Goal: Information Seeking & Learning: Learn about a topic

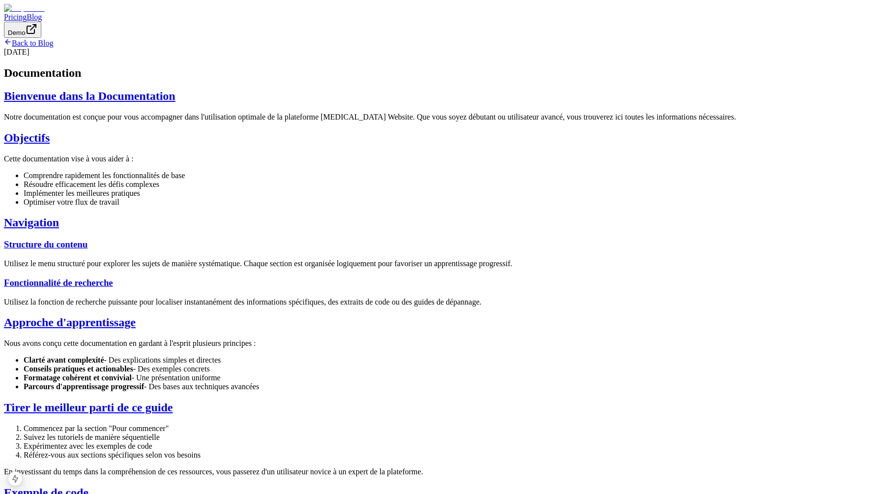
click at [53, 47] on link "Back to Blog" at bounding box center [28, 43] width 49 height 8
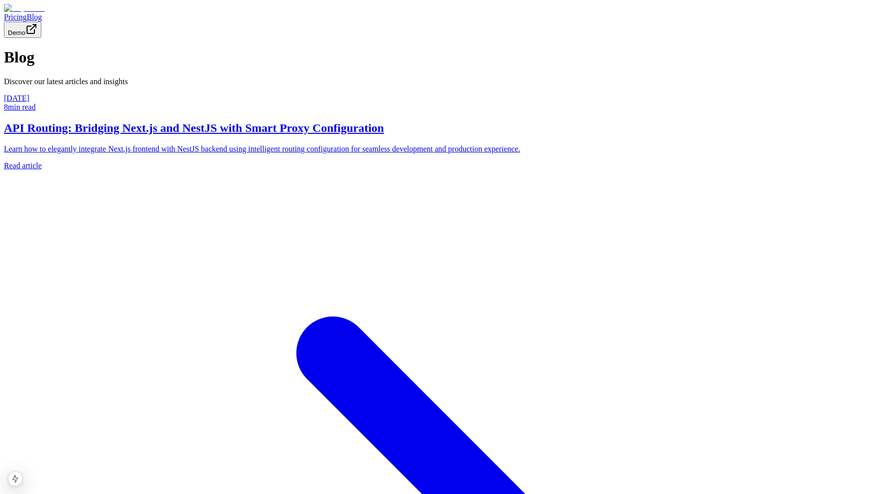
click at [271, 135] on h2 "API Routing: Bridging Next.js and NestJS with Smart Proxy Configuration" at bounding box center [442, 127] width 877 height 13
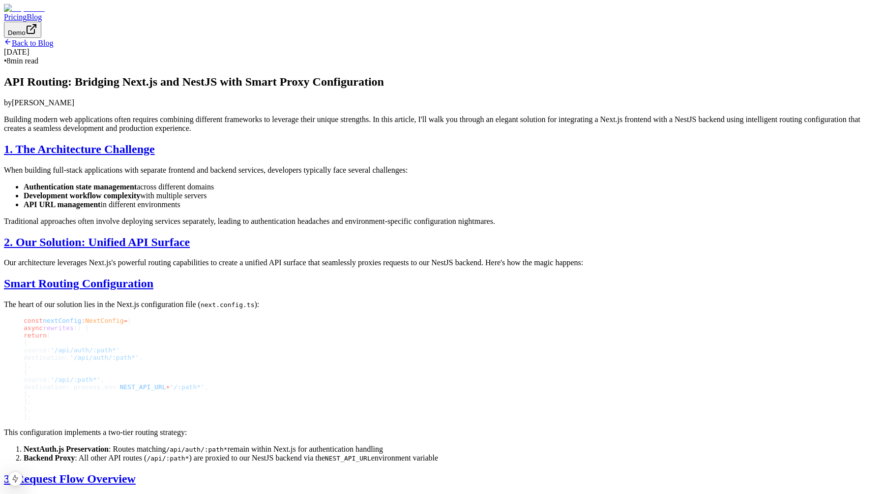
click at [53, 47] on link "Back to Blog" at bounding box center [28, 43] width 49 height 8
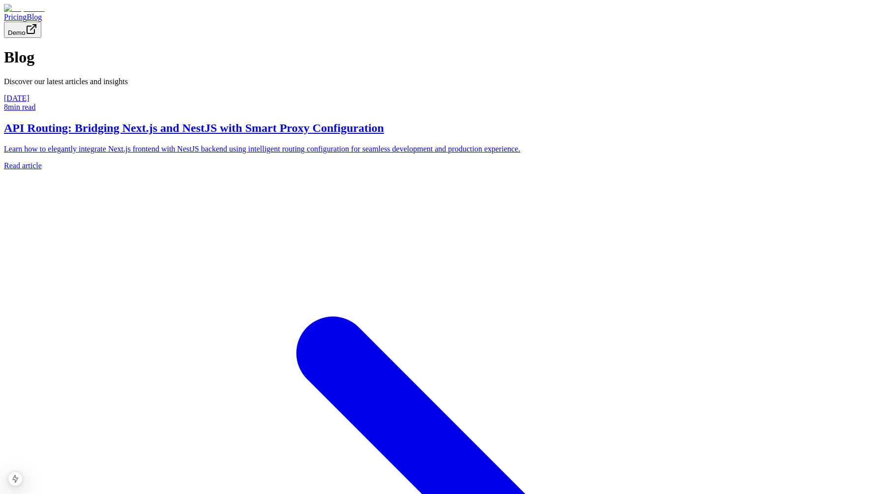
click at [385, 135] on h2 "API Routing: Bridging Next.js and NestJS with Smart Proxy Configuration" at bounding box center [442, 127] width 877 height 13
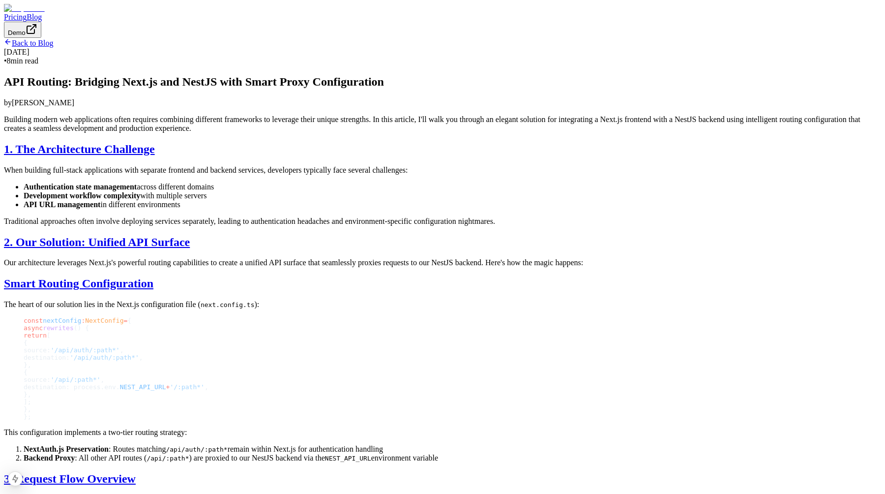
click at [53, 47] on link "Back to Blog" at bounding box center [28, 43] width 49 height 8
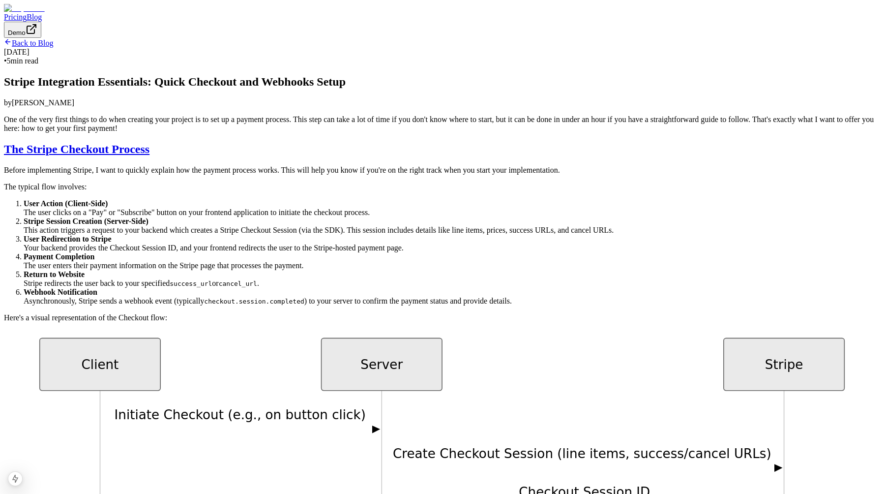
click at [53, 47] on link "Back to Blog" at bounding box center [28, 43] width 49 height 8
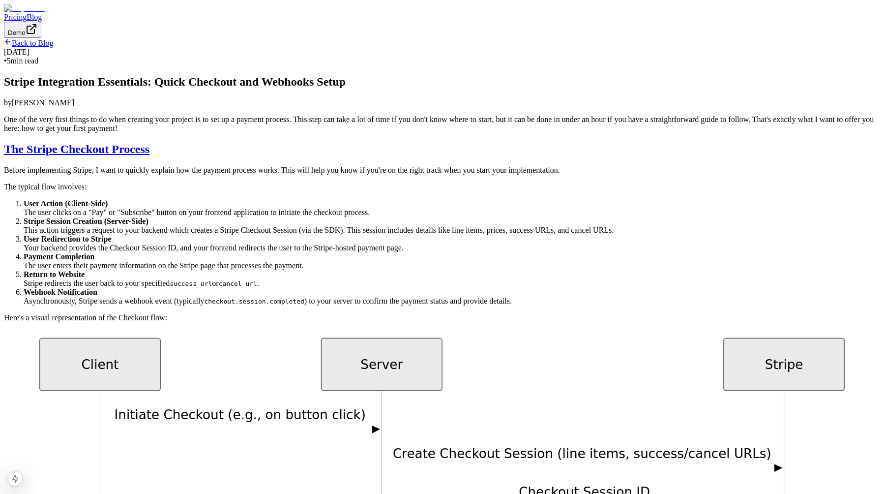
click at [53, 47] on link "Back to Blog" at bounding box center [28, 43] width 49 height 8
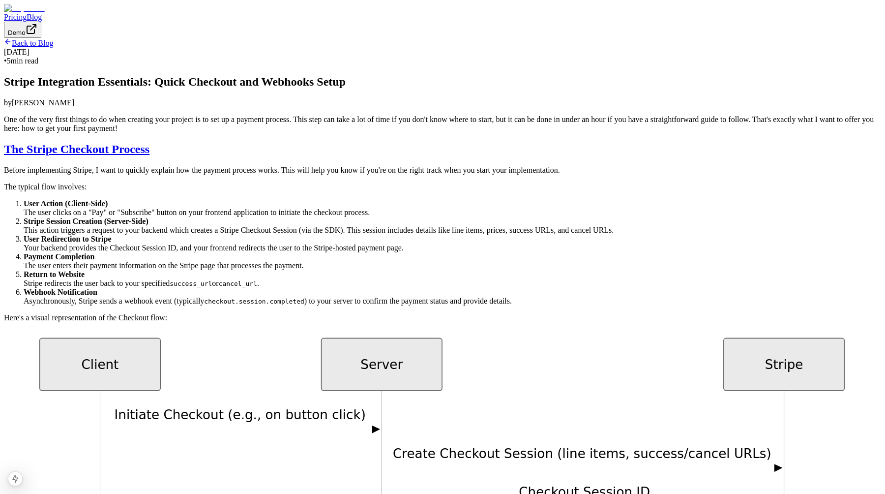
click at [53, 47] on link "Back to Blog" at bounding box center [28, 43] width 49 height 8
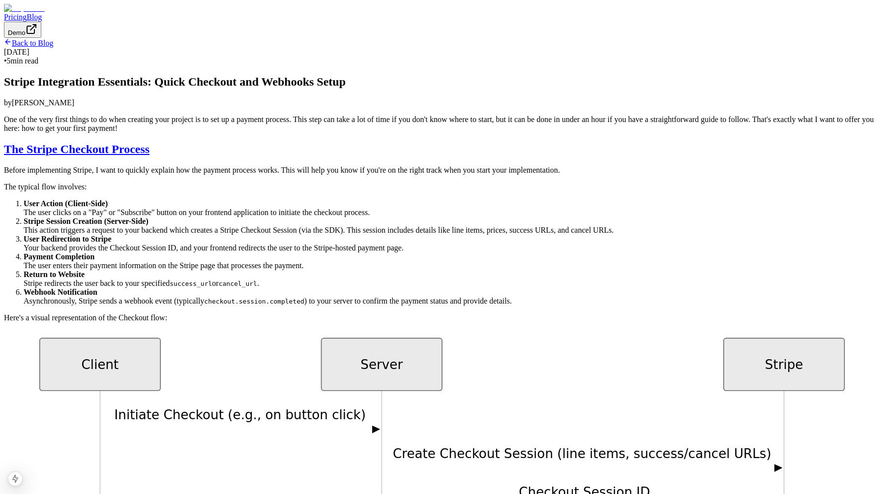
click at [53, 47] on link "Back to Blog" at bounding box center [28, 43] width 49 height 8
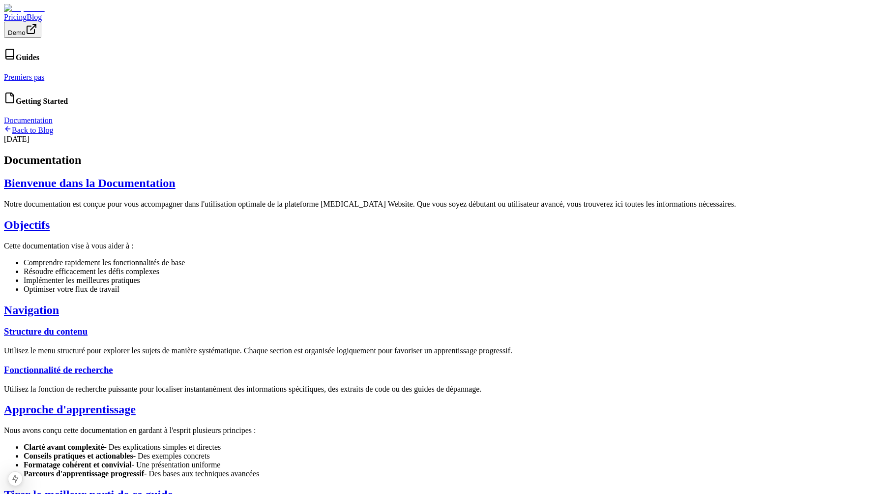
click at [12, 78] on link "Premiers pas" at bounding box center [24, 77] width 40 height 8
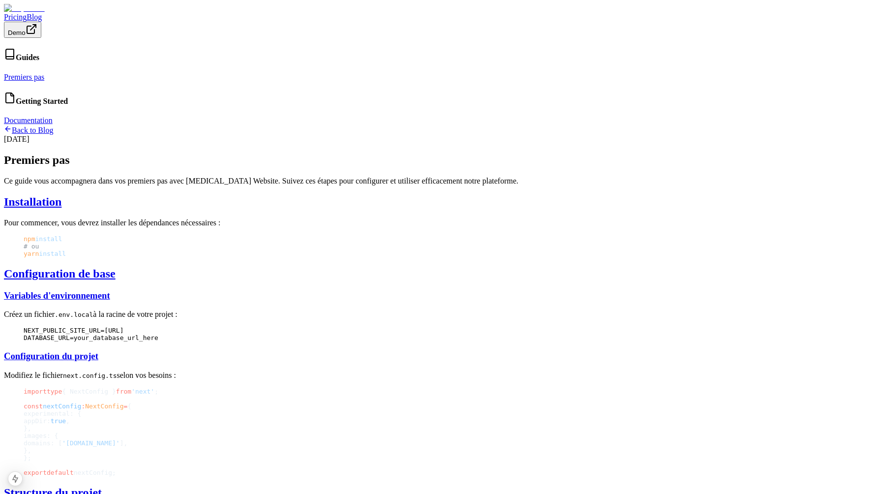
click at [23, 124] on link "Documentation" at bounding box center [28, 120] width 49 height 8
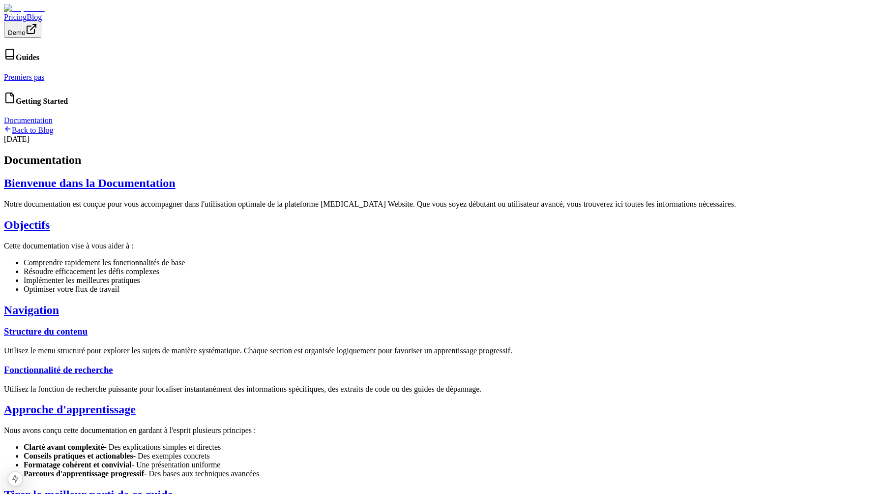
click at [26, 76] on link "Premiers pas" at bounding box center [24, 77] width 40 height 8
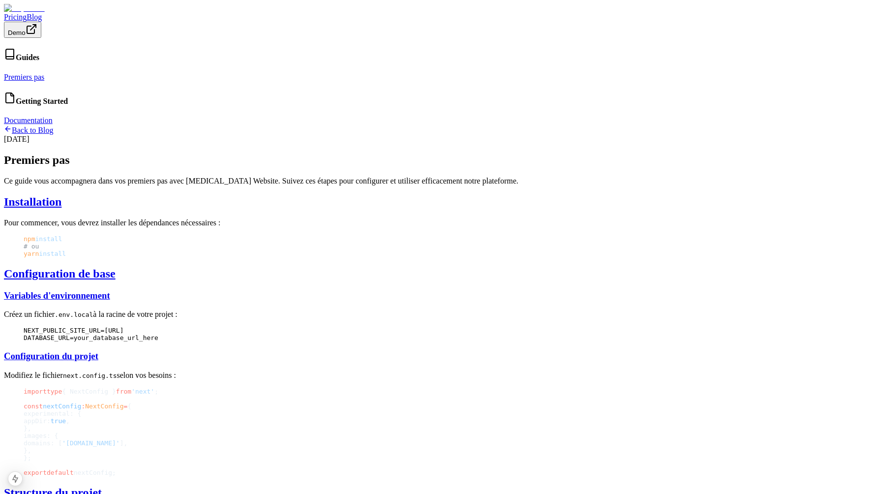
click at [28, 124] on link "Documentation" at bounding box center [28, 120] width 49 height 8
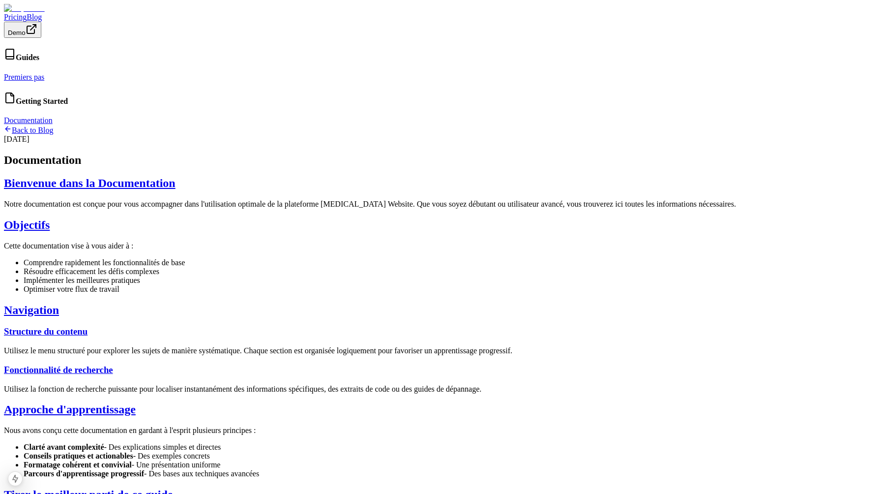
click at [26, 75] on link "Premiers pas" at bounding box center [24, 77] width 40 height 8
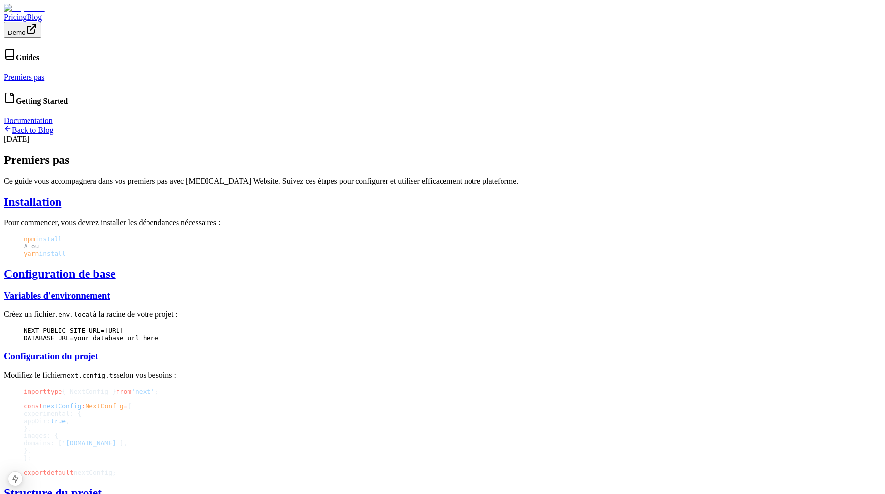
click at [24, 56] on h4 "Guides" at bounding box center [442, 55] width 877 height 14
click at [24, 76] on link "Premiers pas" at bounding box center [24, 77] width 40 height 8
click at [28, 123] on link "Documentation" at bounding box center [28, 120] width 49 height 8
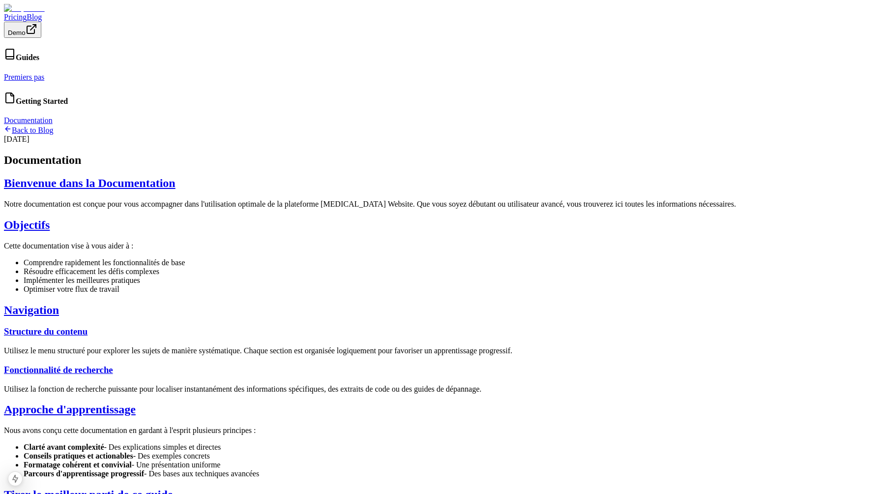
click at [28, 75] on link "Premiers pas" at bounding box center [24, 77] width 40 height 8
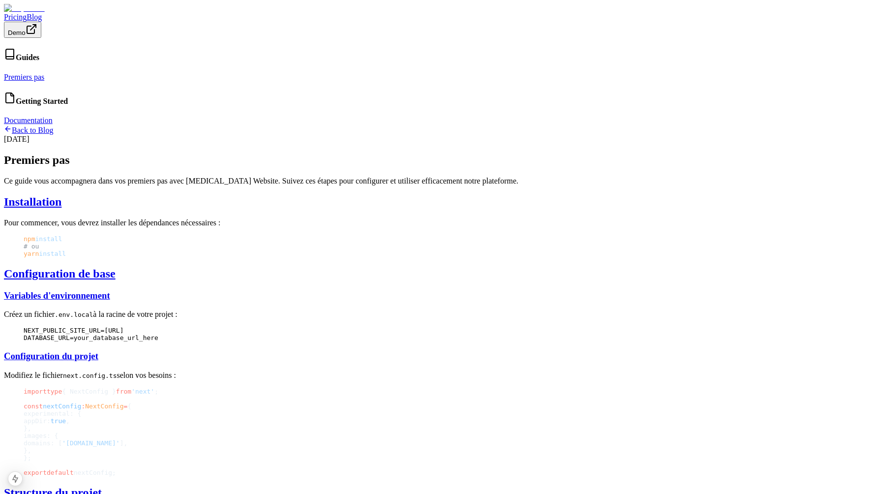
click at [28, 125] on div "Getting Started Documentation" at bounding box center [442, 108] width 877 height 33
click at [35, 123] on link "Documentation" at bounding box center [28, 120] width 49 height 8
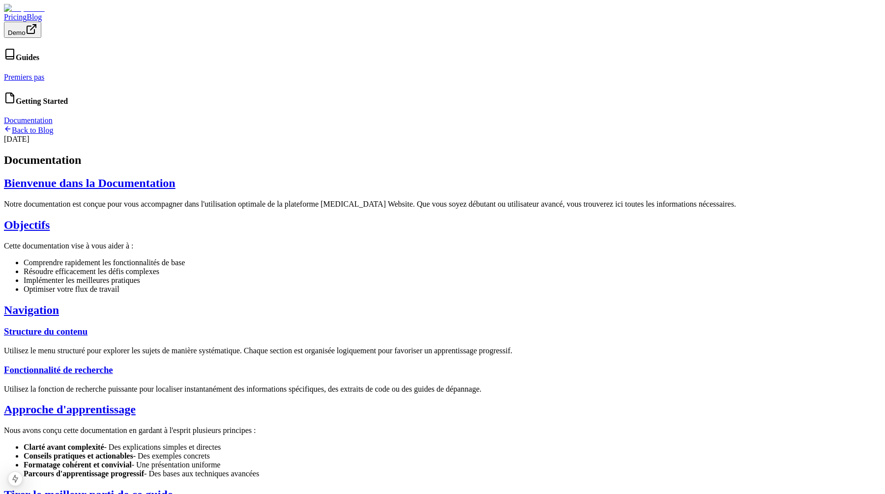
click at [28, 75] on link "Premiers pas" at bounding box center [24, 77] width 40 height 8
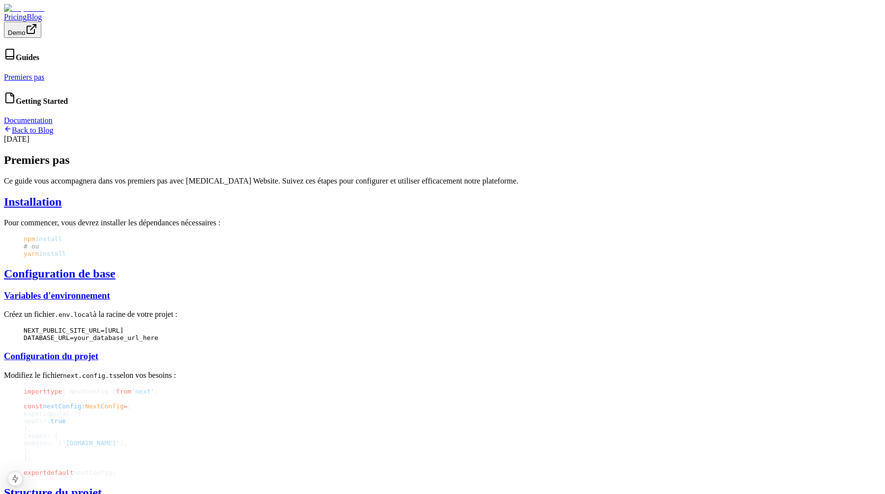
click at [45, 125] on div "Guides Premiers pas Getting Started Documentation" at bounding box center [442, 86] width 877 height 77
click at [31, 117] on link "Documentation" at bounding box center [28, 120] width 49 height 8
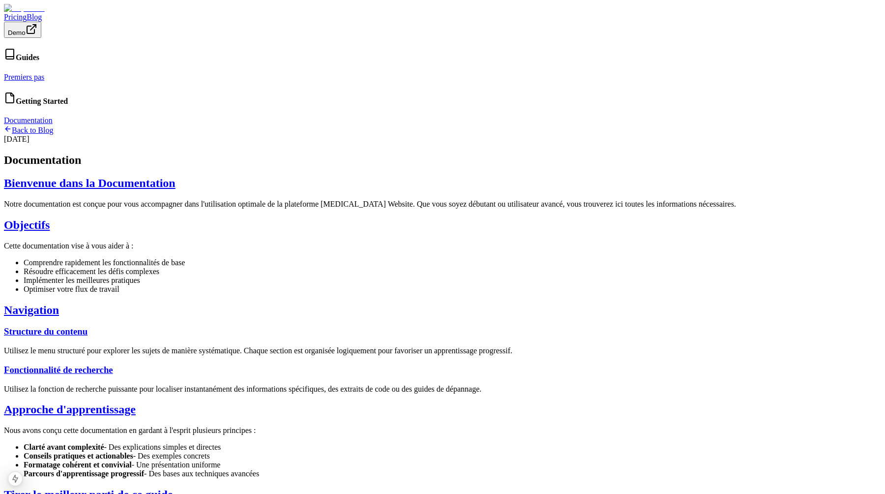
click at [61, 125] on div "Guides Premiers pas Getting Started Documentation" at bounding box center [442, 86] width 877 height 77
click at [29, 76] on link "Premiers pas" at bounding box center [24, 77] width 40 height 8
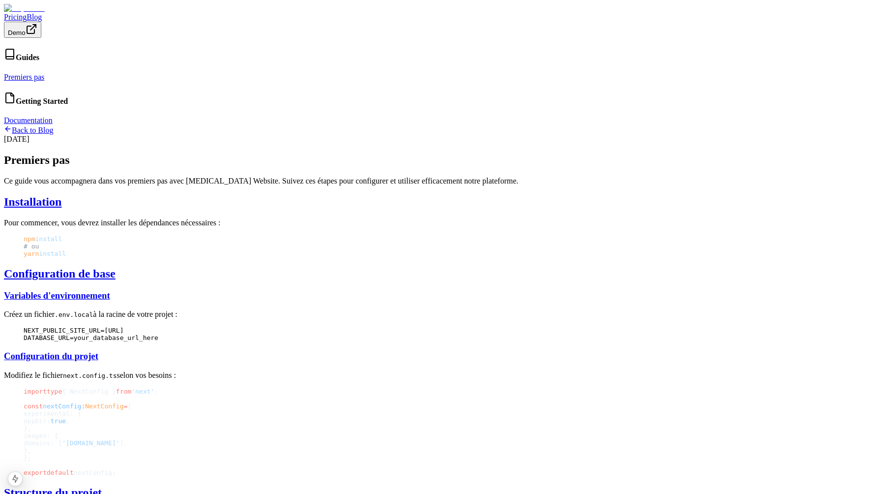
click at [276, 187] on div "Ce guide vous accompagnera dans vos premiers pas avec Dopamine Website. Suivez …" at bounding box center [442, 498] width 877 height 643
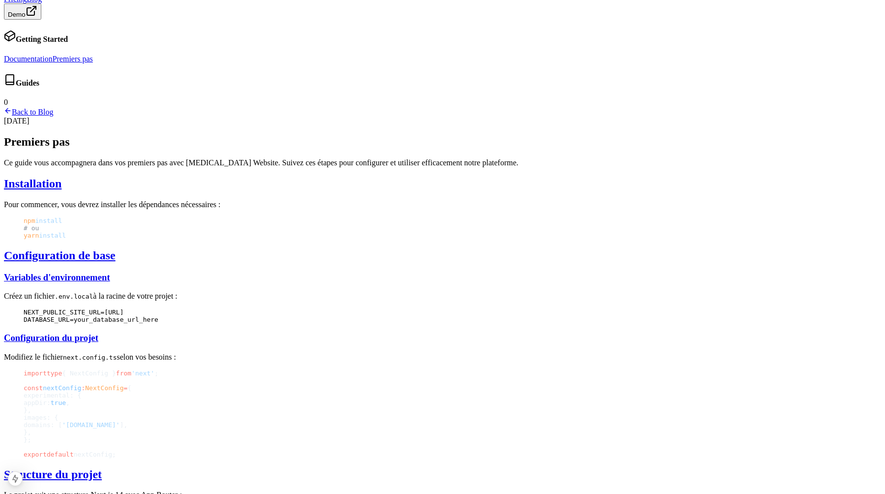
click at [371, 133] on div "September 4, 2025 Premiers pas Ce guide vous accompagnera dans vos premiers pas…" at bounding box center [442, 459] width 877 height 685
drag, startPoint x: 57, startPoint y: 147, endPoint x: 89, endPoint y: 148, distance: 32.5
click at [86, 107] on div "Getting Started Documentation Premiers pas Guides 0" at bounding box center [442, 68] width 877 height 77
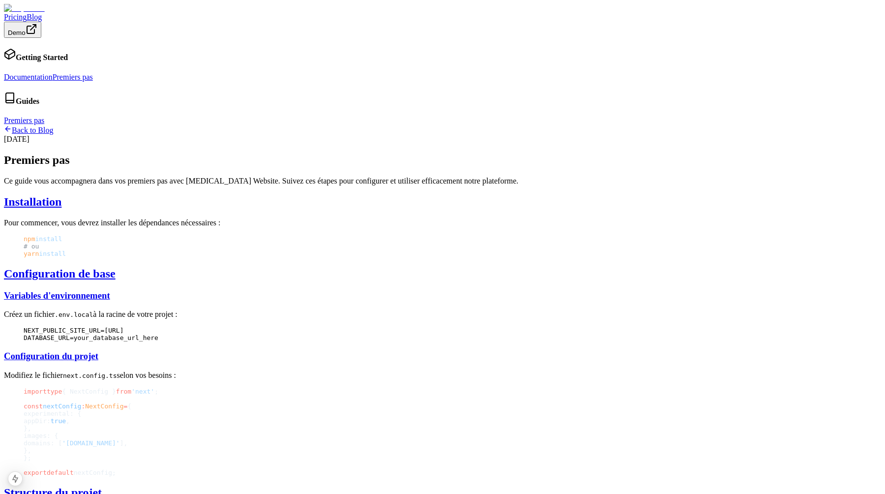
scroll to position [18, 0]
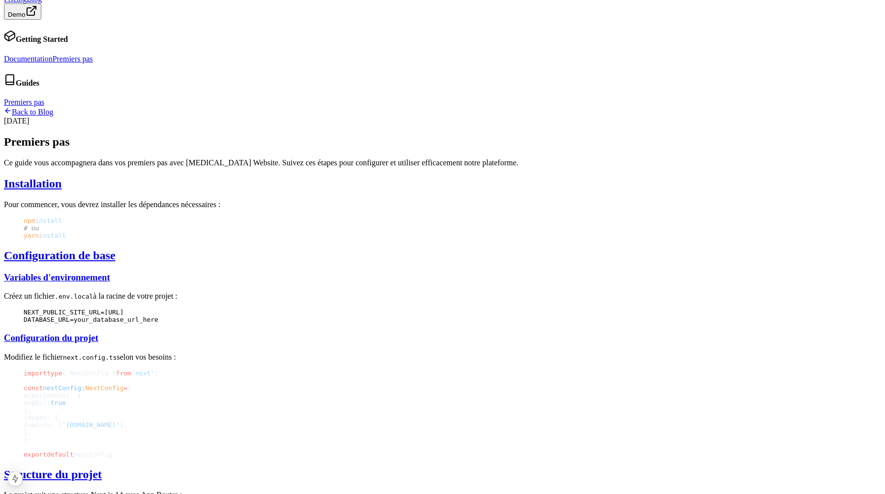
click at [87, 63] on link "Premiers pas" at bounding box center [73, 59] width 40 height 8
click at [78, 107] on div "Getting Started Documentation Premiers pas Guides Premiers pas" at bounding box center [442, 68] width 877 height 77
click at [17, 88] on h4 "Guides" at bounding box center [442, 81] width 877 height 14
click at [25, 62] on link "Documentation" at bounding box center [28, 59] width 49 height 8
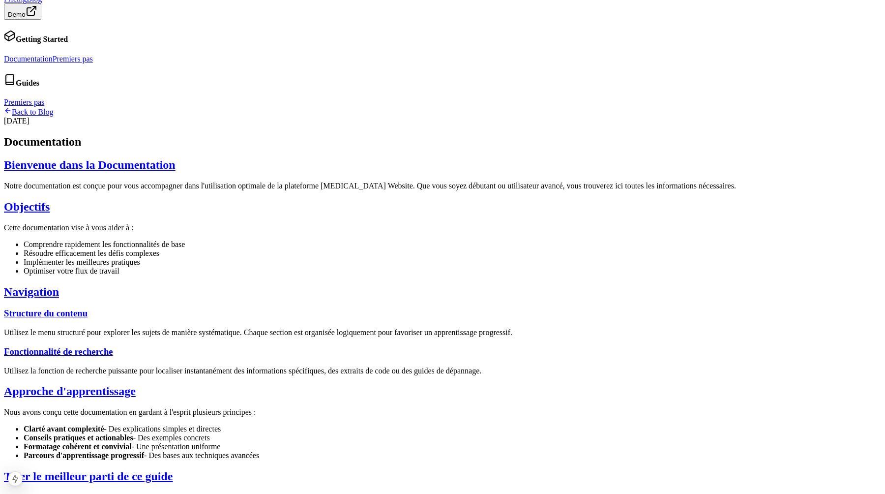
click at [53, 63] on link "Premiers pas" at bounding box center [73, 59] width 40 height 8
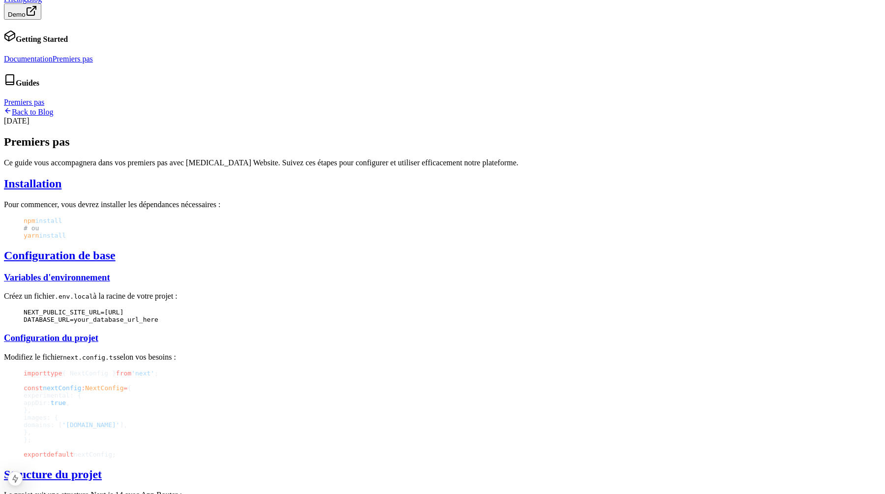
click at [75, 107] on div "Getting Started Documentation Premiers pas Guides Premiers pas" at bounding box center [442, 68] width 877 height 77
click at [35, 44] on h4 "Getting Started" at bounding box center [442, 37] width 877 height 14
click at [301, 107] on article "Back to Blog September 4, 2025 Premiers pas Ce guide vous accompagnera dans vos…" at bounding box center [442, 454] width 877 height 694
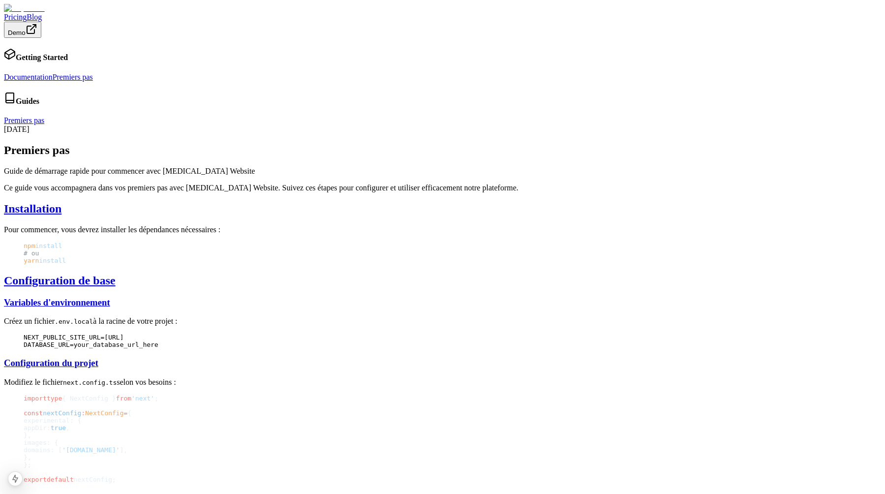
click at [342, 202] on h2 "Installation" at bounding box center [442, 208] width 877 height 13
click at [42, 13] on link "Blog" at bounding box center [34, 17] width 15 height 8
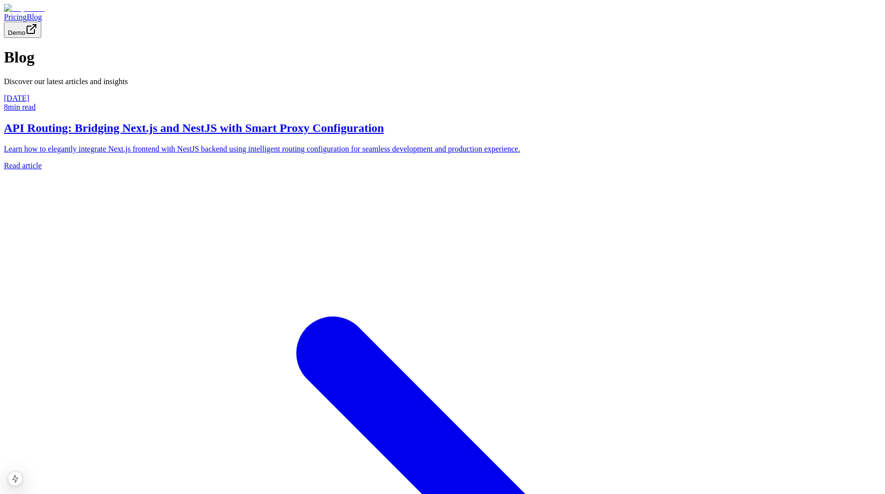
click at [290, 135] on h2 "API Routing: Bridging Next.js and NestJS with Smart Proxy Configuration" at bounding box center [442, 127] width 877 height 13
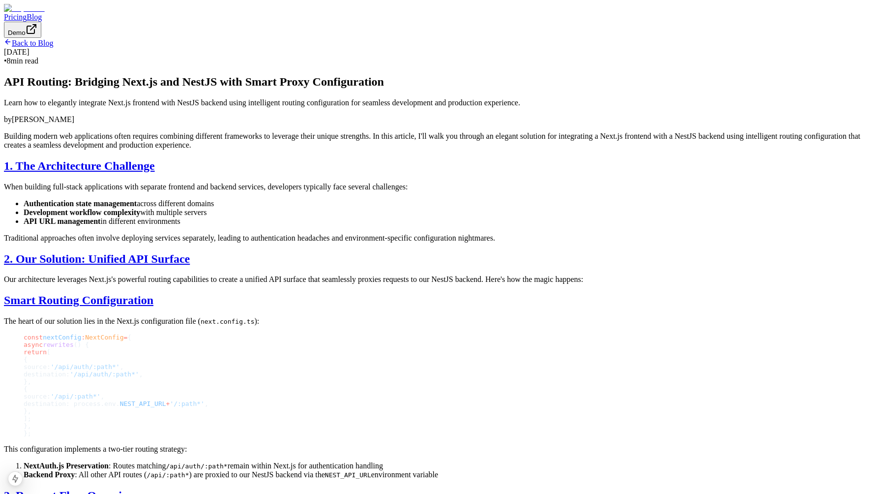
click at [53, 47] on link "Back to Blog" at bounding box center [28, 43] width 49 height 8
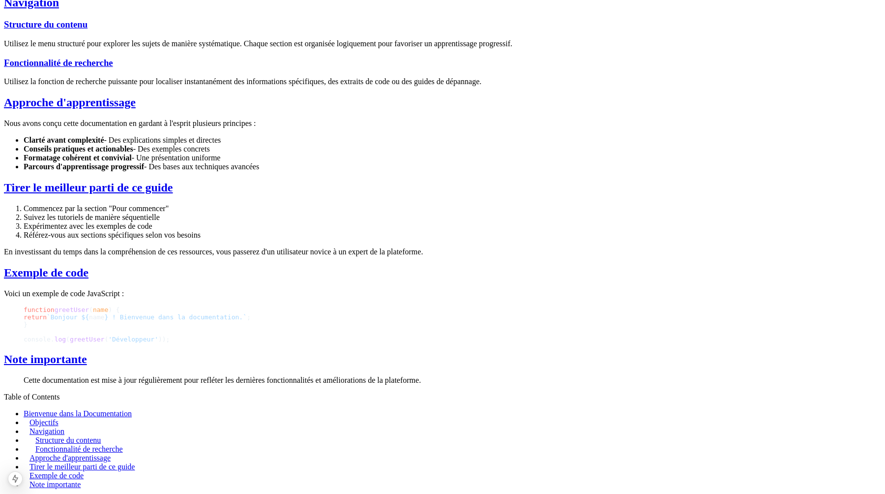
scroll to position [317, 0]
